Goal: Task Accomplishment & Management: Use online tool/utility

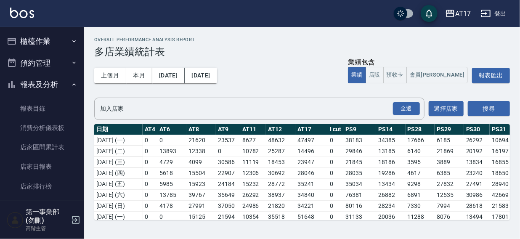
scroll to position [212, 1060]
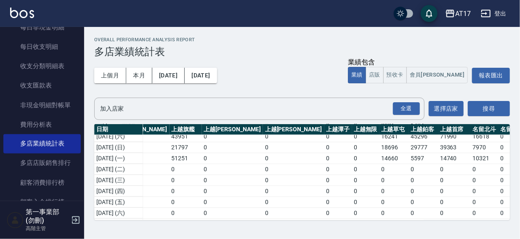
click at [324, 15] on div "AT17 登出" at bounding box center [260, 13] width 520 height 27
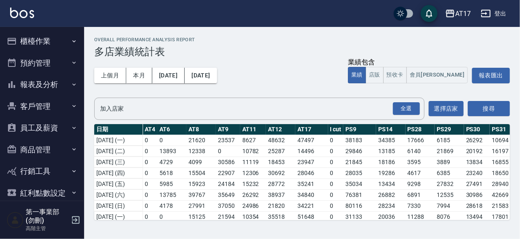
click at [324, 20] on div "AT17 登出" at bounding box center [260, 13] width 520 height 27
click at [33, 87] on button "報表及分析" at bounding box center [41, 85] width 77 height 22
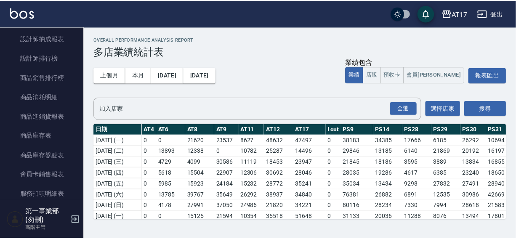
scroll to position [413, 0]
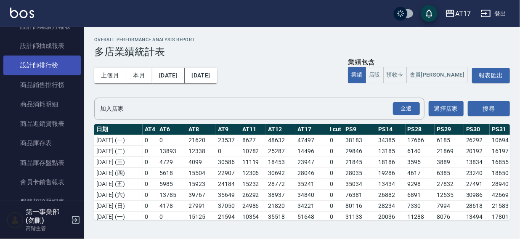
click at [46, 66] on link "設計師排行榜" at bounding box center [41, 65] width 77 height 19
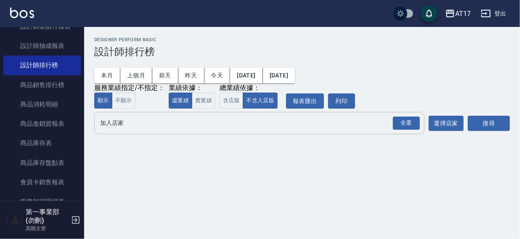
click at [111, 125] on input "加入店家" at bounding box center [253, 123] width 310 height 15
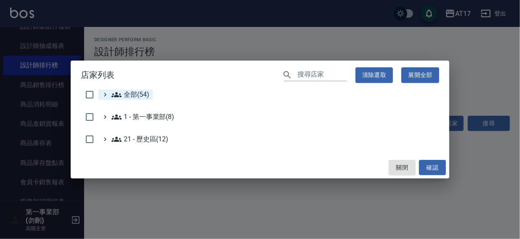
click at [123, 95] on span "全部(54)" at bounding box center [130, 95] width 38 height 10
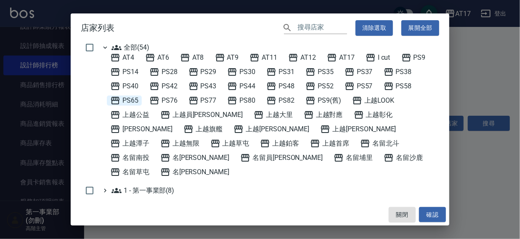
click at [134, 98] on span "PS65" at bounding box center [124, 100] width 28 height 10
click at [428, 212] on button "確認" at bounding box center [432, 215] width 27 height 16
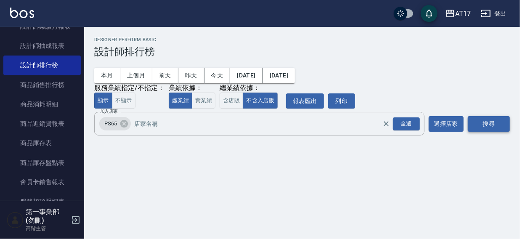
click at [494, 122] on button "搜尋" at bounding box center [489, 124] width 42 height 16
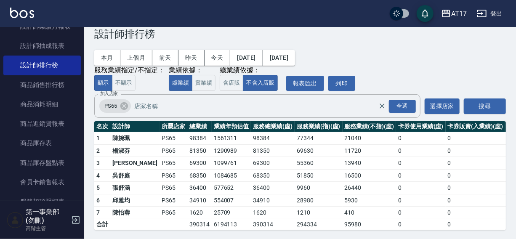
scroll to position [25, 0]
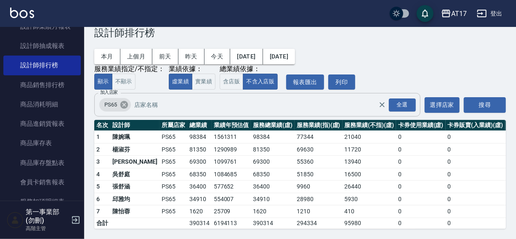
click at [125, 101] on icon at bounding box center [124, 105] width 8 height 8
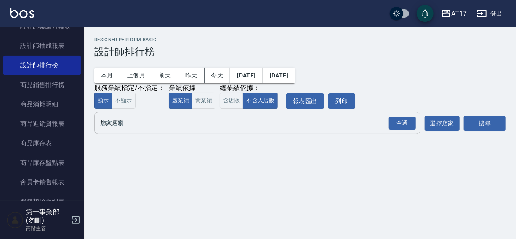
scroll to position [0, 0]
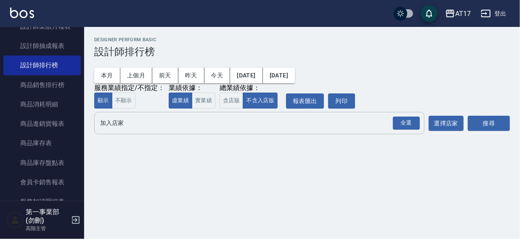
click at [117, 123] on input "加入店家" at bounding box center [253, 123] width 310 height 15
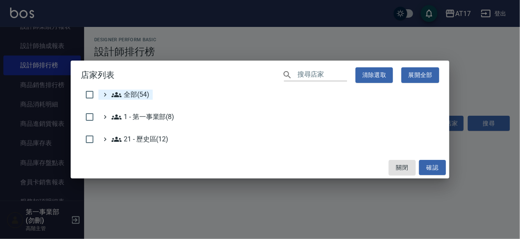
click at [123, 94] on span "全部(54)" at bounding box center [130, 95] width 38 height 10
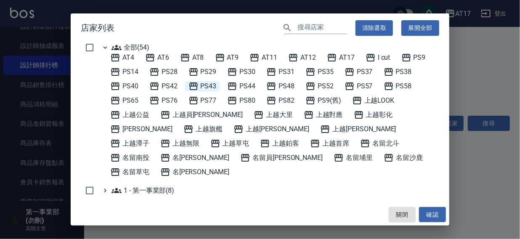
click at [206, 84] on span "PS43" at bounding box center [202, 86] width 28 height 10
click at [426, 209] on button "確認" at bounding box center [432, 215] width 27 height 16
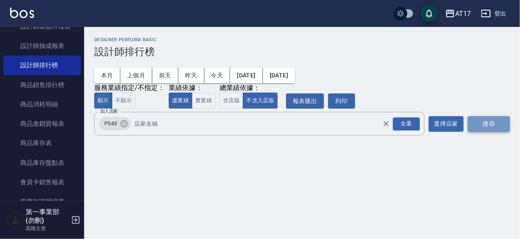
click at [491, 127] on button "搜尋" at bounding box center [489, 124] width 42 height 16
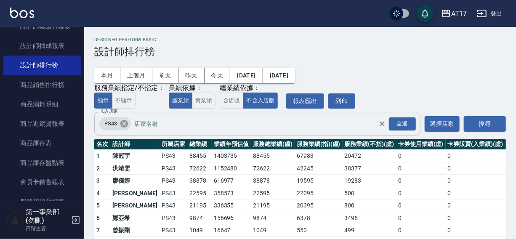
click at [124, 125] on icon at bounding box center [123, 123] width 9 height 9
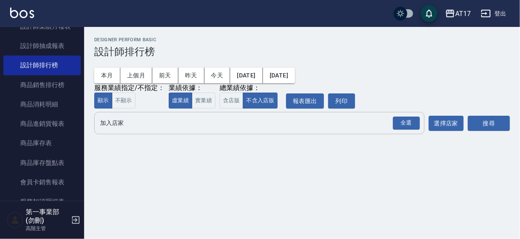
click at [111, 125] on input "加入店家" at bounding box center [253, 123] width 310 height 15
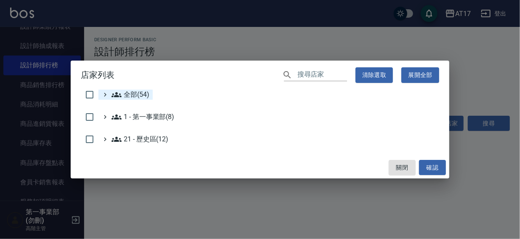
click at [128, 94] on span "全部(54)" at bounding box center [130, 95] width 38 height 10
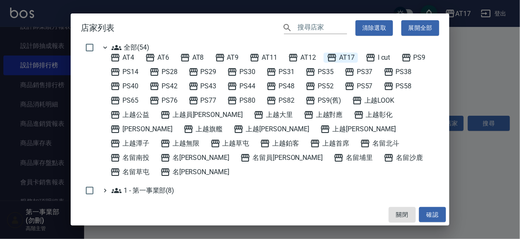
click at [346, 53] on span "AT17" at bounding box center [341, 58] width 28 height 10
click at [431, 209] on button "確認" at bounding box center [432, 215] width 27 height 16
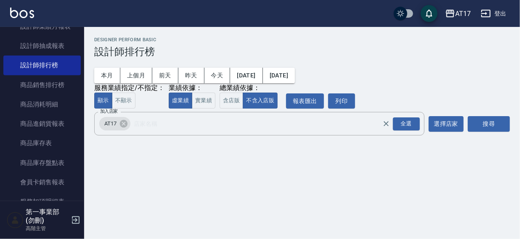
click at [487, 125] on button "搜尋" at bounding box center [489, 124] width 42 height 16
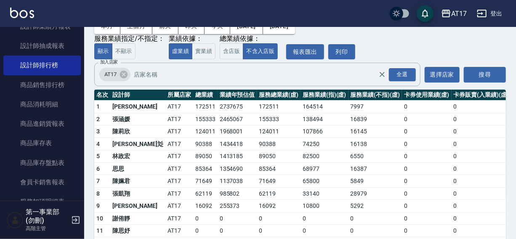
scroll to position [69, 0]
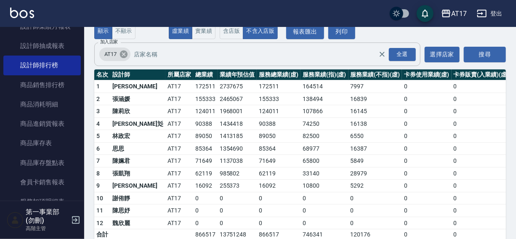
click at [123, 55] on icon at bounding box center [123, 54] width 9 height 9
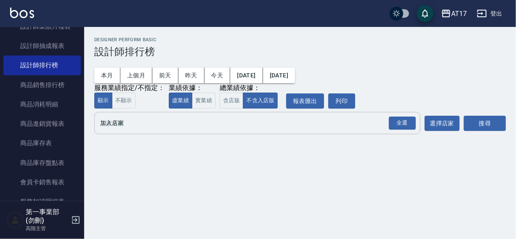
scroll to position [0, 0]
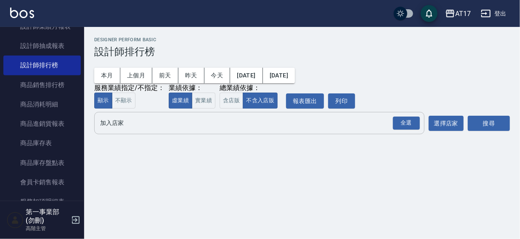
click at [114, 123] on input "加入店家" at bounding box center [253, 123] width 310 height 15
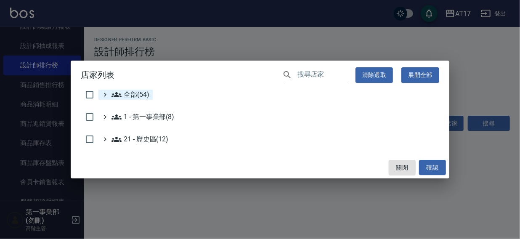
click at [125, 95] on span "全部(54)" at bounding box center [130, 95] width 38 height 10
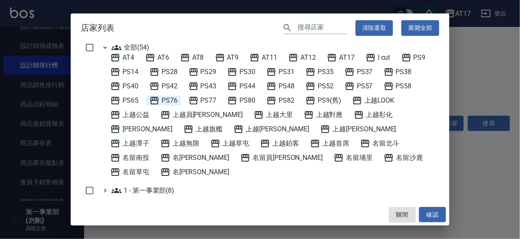
click at [164, 97] on span "PS76" at bounding box center [163, 100] width 28 height 10
click at [433, 217] on button "確認" at bounding box center [432, 215] width 27 height 16
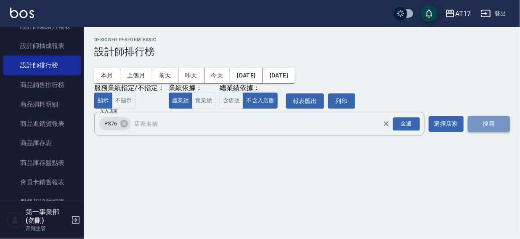
click at [490, 122] on button "搜尋" at bounding box center [489, 124] width 42 height 16
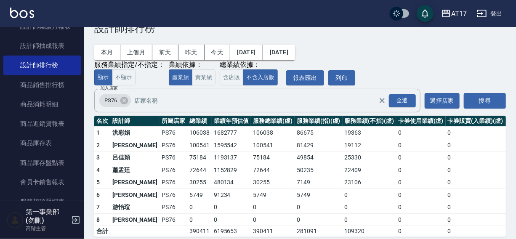
scroll to position [38, 0]
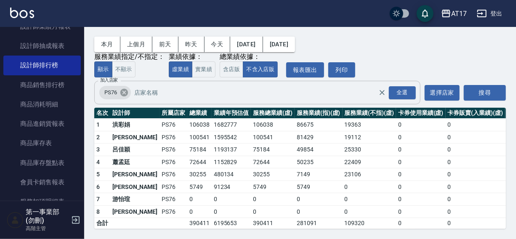
click at [125, 89] on icon at bounding box center [124, 93] width 8 height 8
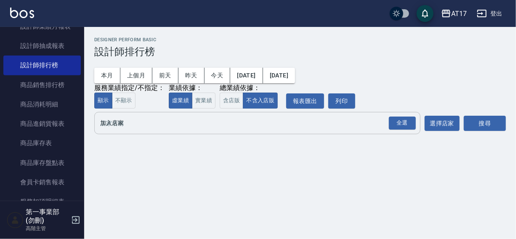
scroll to position [0, 0]
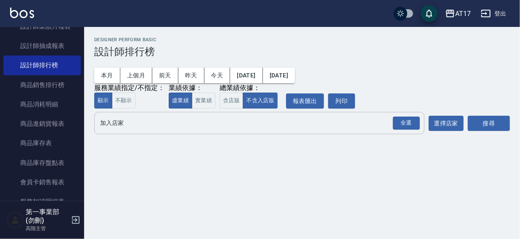
click at [118, 119] on input "加入店家" at bounding box center [253, 123] width 310 height 15
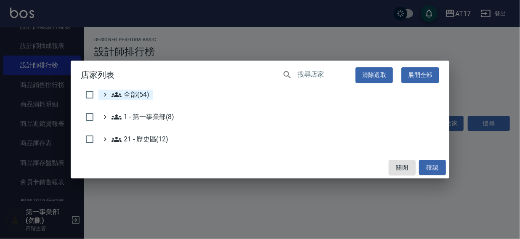
click at [128, 92] on span "全部(54)" at bounding box center [130, 95] width 38 height 10
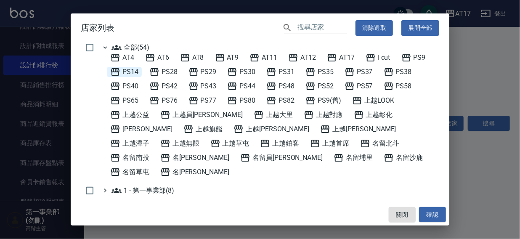
click at [127, 72] on span "PS14" at bounding box center [124, 72] width 28 height 10
click at [426, 218] on button "確認" at bounding box center [432, 215] width 27 height 16
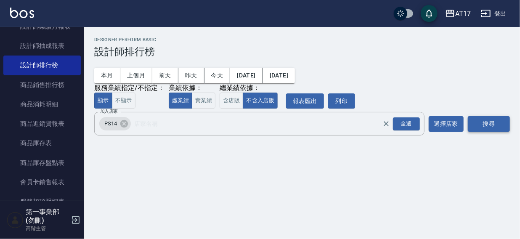
drag, startPoint x: 486, startPoint y: 123, endPoint x: 490, endPoint y: 120, distance: 4.8
click at [486, 123] on button "搜尋" at bounding box center [489, 124] width 42 height 16
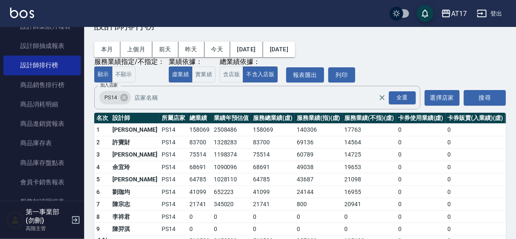
scroll to position [50, 0]
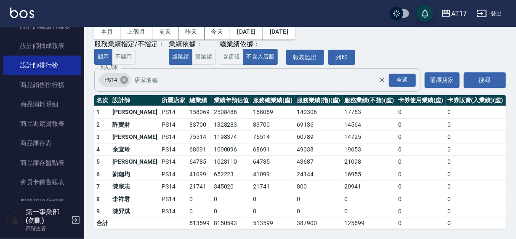
click at [124, 76] on icon at bounding box center [124, 80] width 8 height 8
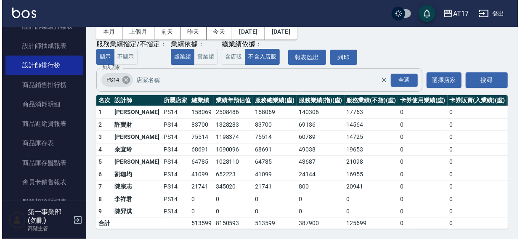
scroll to position [0, 0]
